Goal: Information Seeking & Learning: Learn about a topic

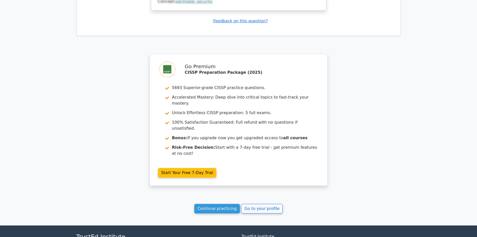
scroll to position [1193, 0]
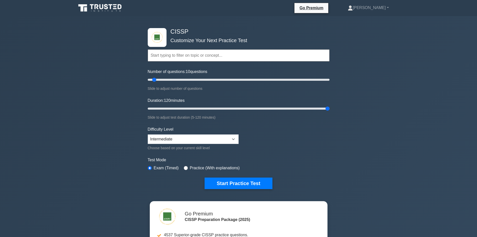
drag, startPoint x: 158, startPoint y: 106, endPoint x: 472, endPoint y: 109, distance: 313.5
type input "120"
click at [330, 109] on input "Duration: 120 minutes" at bounding box center [239, 108] width 182 height 6
drag, startPoint x: 247, startPoint y: 185, endPoint x: 250, endPoint y: 184, distance: 3.5
click at [247, 185] on button "Start Practice Test" at bounding box center [239, 183] width 68 height 12
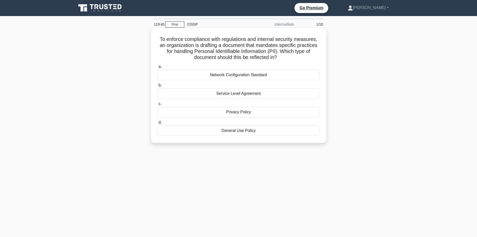
click at [254, 112] on div "Privacy Policy" at bounding box center [239, 112] width 162 height 11
click at [158, 105] on input "c. Privacy Policy" at bounding box center [158, 103] width 0 height 3
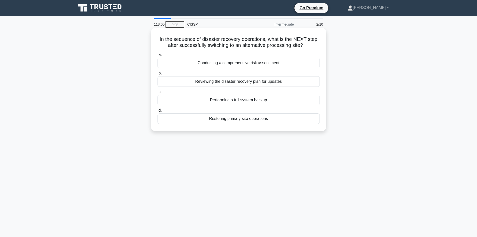
click at [229, 83] on div "Reviewing the disaster recovery plan for updates" at bounding box center [239, 81] width 162 height 11
click at [158, 75] on input "b. Reviewing the disaster recovery plan for updates" at bounding box center [158, 73] width 0 height 3
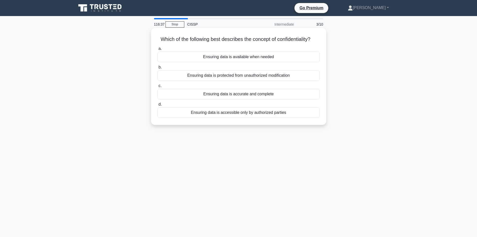
click at [264, 112] on div "Ensuring data is accessible only by authorized parties" at bounding box center [239, 112] width 162 height 11
click at [158, 106] on input "d. Ensuring data is accessible only by authorized parties" at bounding box center [158, 104] width 0 height 3
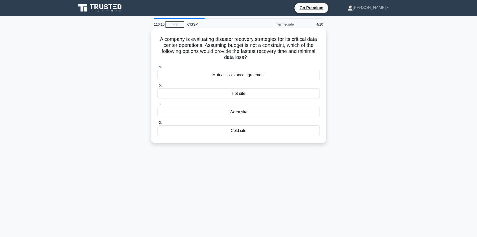
click at [241, 94] on div "Hot site" at bounding box center [239, 93] width 162 height 11
click at [158, 87] on input "b. Hot site" at bounding box center [158, 85] width 0 height 3
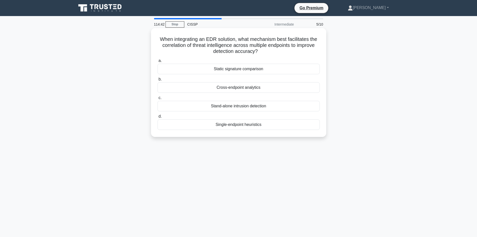
click at [226, 88] on div "Cross-endpoint analytics" at bounding box center [239, 87] width 162 height 11
click at [158, 81] on input "b. Cross-endpoint analytics" at bounding box center [158, 79] width 0 height 3
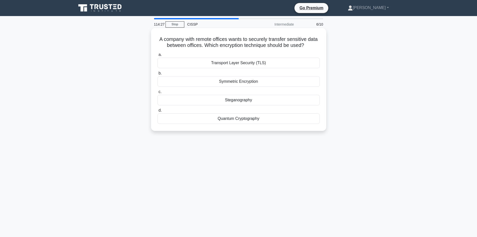
click at [228, 64] on div "Transport Layer Security (TLS)" at bounding box center [239, 63] width 162 height 11
click at [158, 56] on input "a. Transport Layer Security (TLS)" at bounding box center [158, 54] width 0 height 3
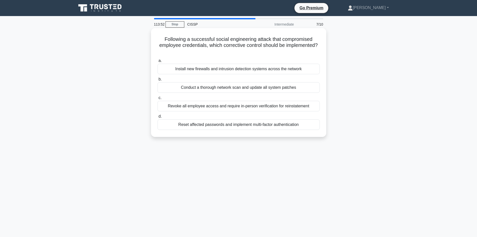
click at [233, 70] on div "Install new firewalls and intrusion detection systems across the network" at bounding box center [239, 69] width 162 height 11
click at [158, 62] on input "a. Install new firewalls and intrusion detection systems across the network" at bounding box center [158, 60] width 0 height 3
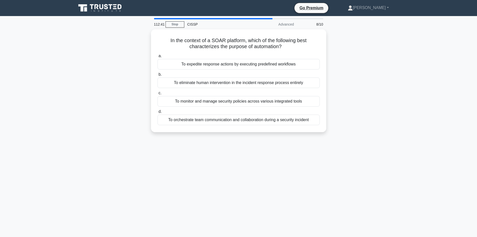
click at [252, 160] on div "112:41 Stop CISSP Advanced 8/10 In the context of a SOAR platform, which of the…" at bounding box center [238, 143] width 331 height 250
click at [250, 159] on div "112:41 Stop CISSP Advanced 8/10 In the context of a SOAR platform, which of the…" at bounding box center [238, 143] width 331 height 250
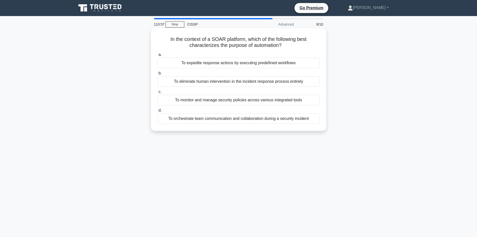
click at [235, 119] on div "To orchestrate team communication and collaboration during a security incident" at bounding box center [239, 118] width 162 height 11
click at [158, 112] on input "d. To orchestrate team communication and collaboration during a security incide…" at bounding box center [158, 110] width 0 height 3
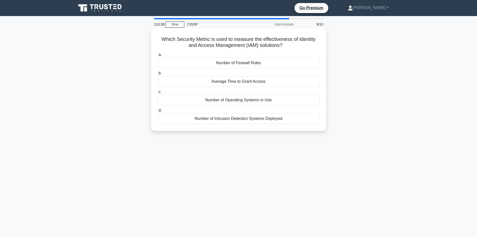
click at [224, 83] on div "Average Time to Grant Access" at bounding box center [239, 81] width 162 height 11
click at [158, 75] on input "b. Average Time to Grant Access" at bounding box center [158, 73] width 0 height 3
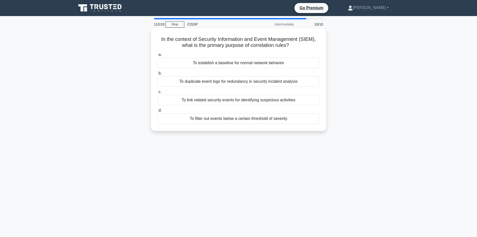
click at [241, 100] on div "To link related security events for identifying suspicious activities" at bounding box center [239, 100] width 162 height 11
click at [158, 93] on input "c. To link related security events for identifying suspicious activities" at bounding box center [158, 91] width 0 height 3
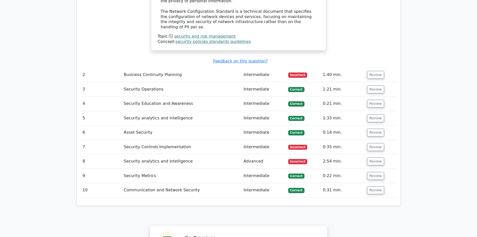
scroll to position [676, 0]
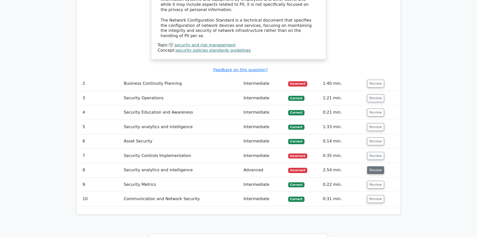
click at [375, 166] on button "Review" at bounding box center [375, 170] width 17 height 8
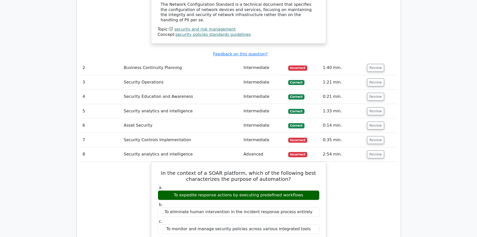
scroll to position [701, 0]
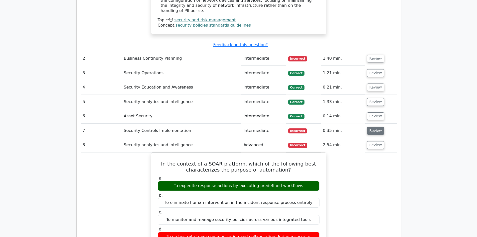
click at [374, 127] on button "Review" at bounding box center [375, 131] width 17 height 8
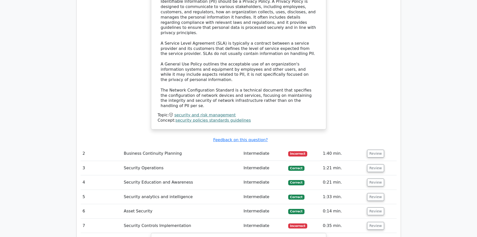
scroll to position [601, 0]
